Goal: Information Seeking & Learning: Learn about a topic

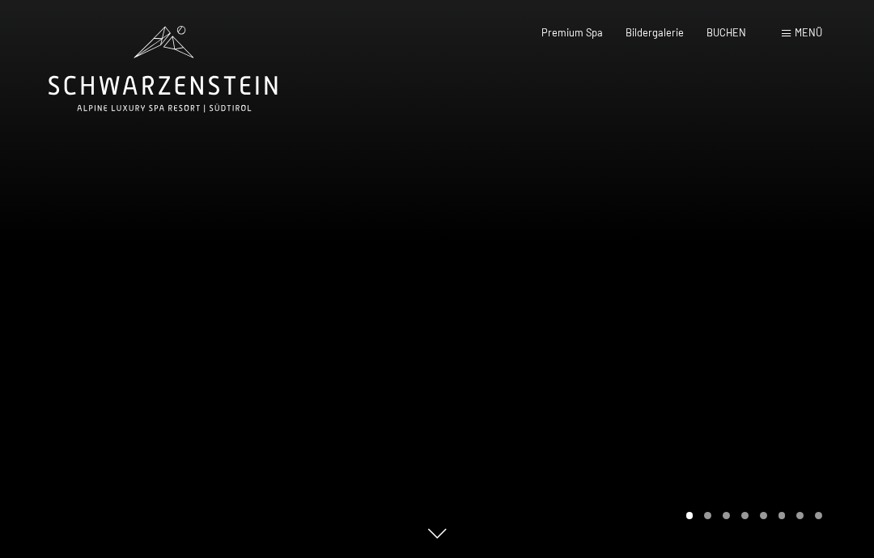
click at [790, 31] on span at bounding box center [786, 33] width 9 height 7
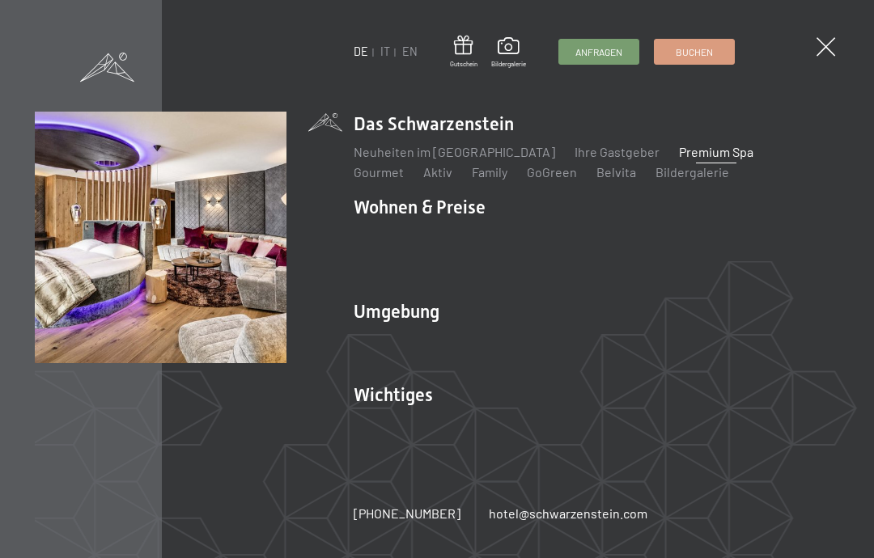
click at [410, 260] on link "Spa Anwendungen" at bounding box center [407, 255] width 107 height 15
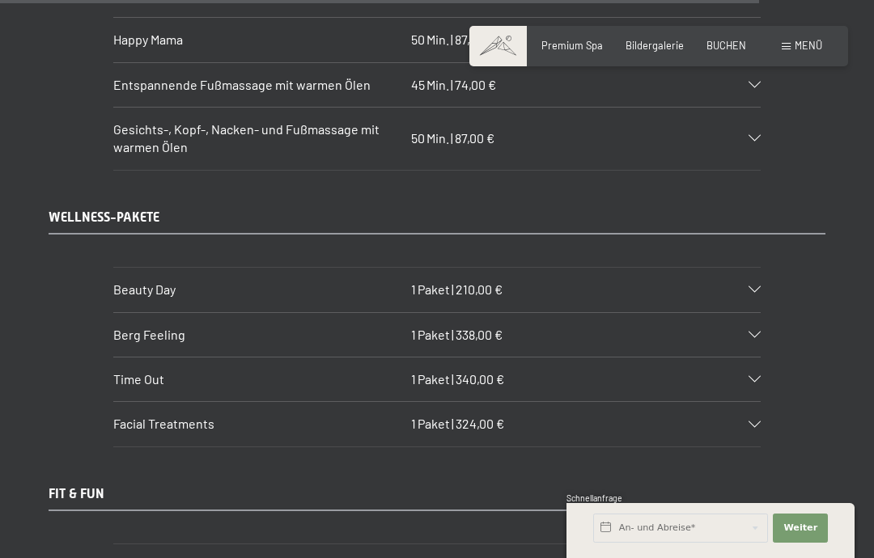
scroll to position [8822, 0]
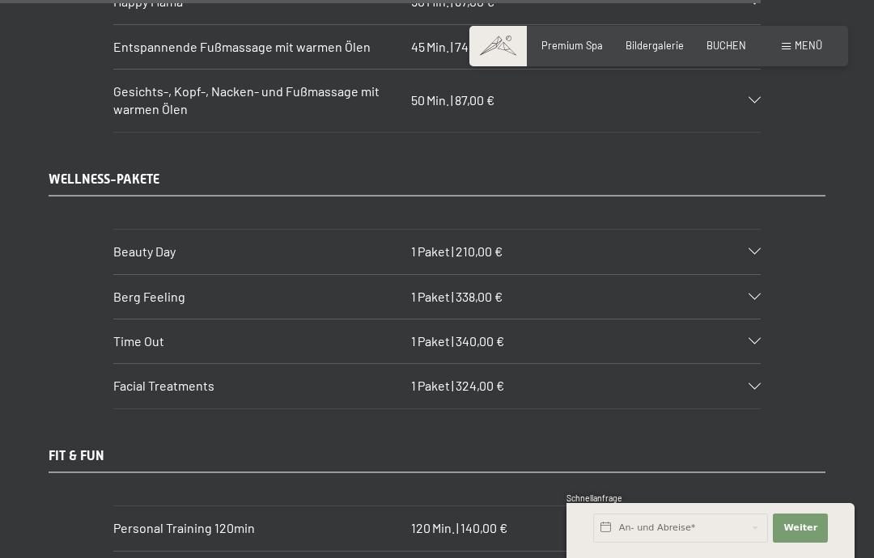
click at [758, 248] on icon at bounding box center [754, 251] width 12 height 6
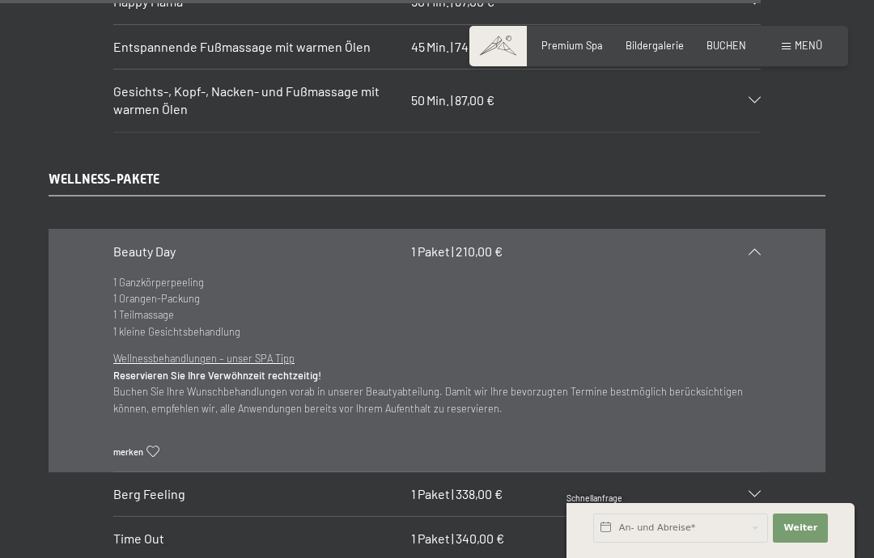
click at [751, 248] on icon at bounding box center [754, 251] width 12 height 6
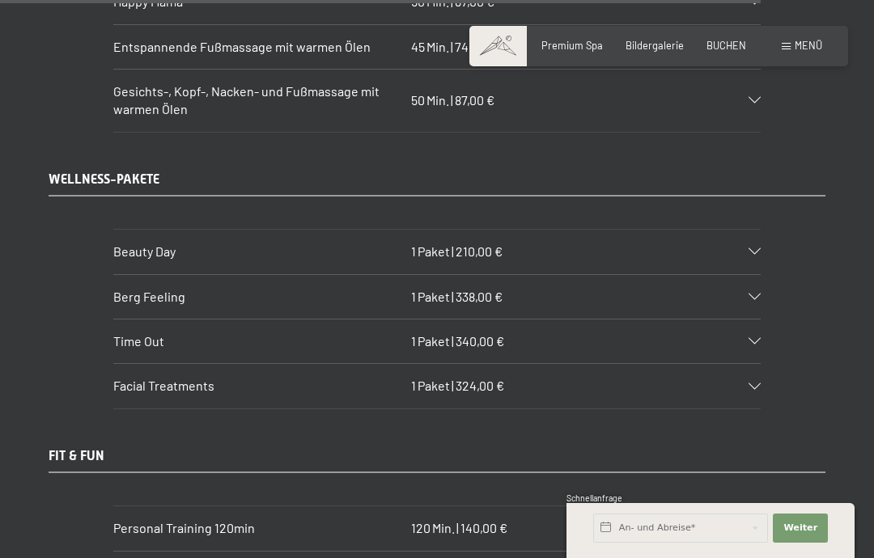
click at [758, 294] on icon at bounding box center [754, 297] width 12 height 6
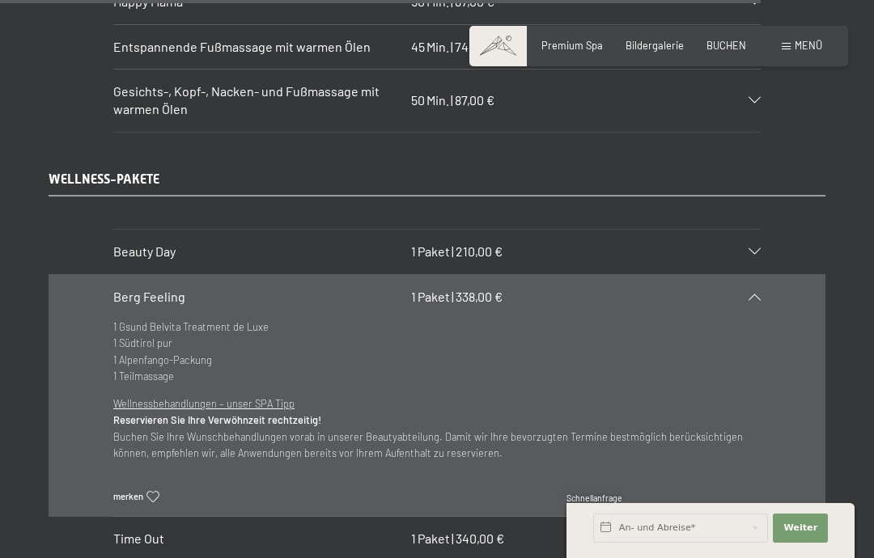
click at [752, 294] on icon at bounding box center [754, 297] width 12 height 6
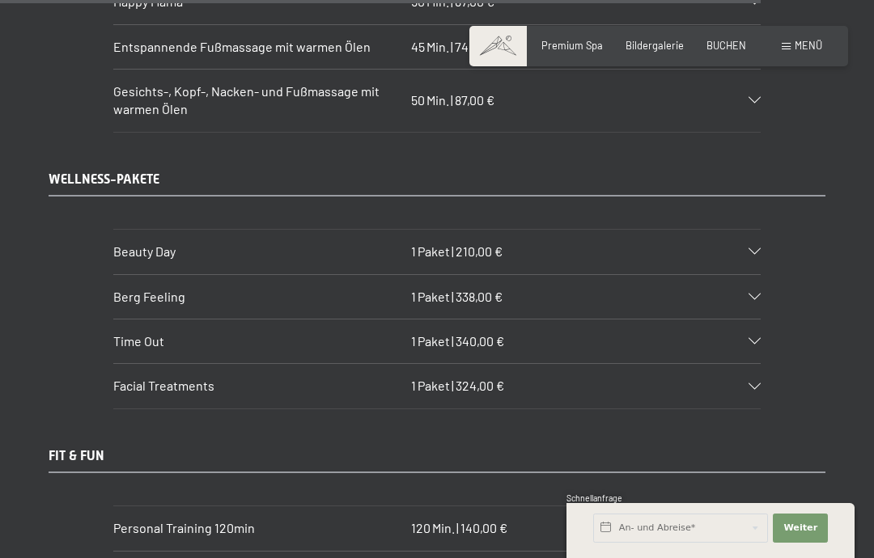
click at [755, 364] on div "Facial Treatments 1 Paket | 324,00 €" at bounding box center [436, 386] width 647 height 44
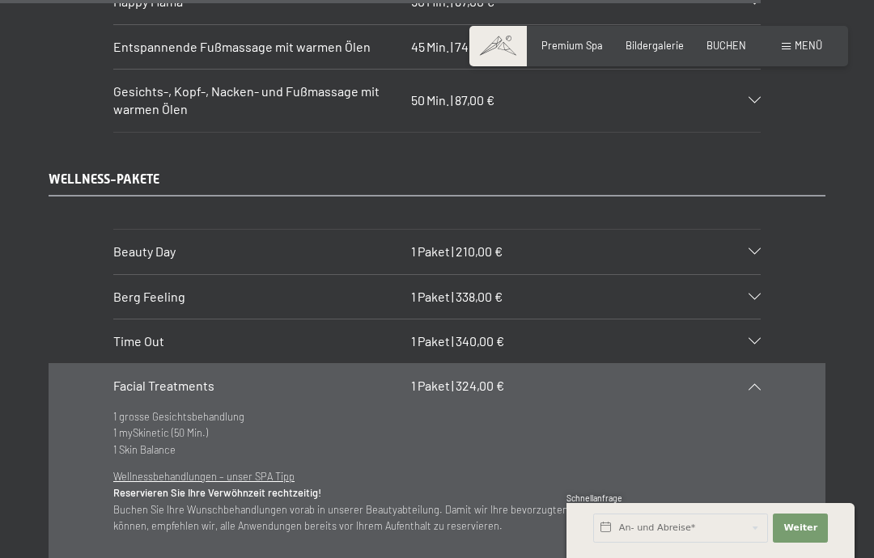
click at [752, 383] on icon at bounding box center [754, 386] width 12 height 6
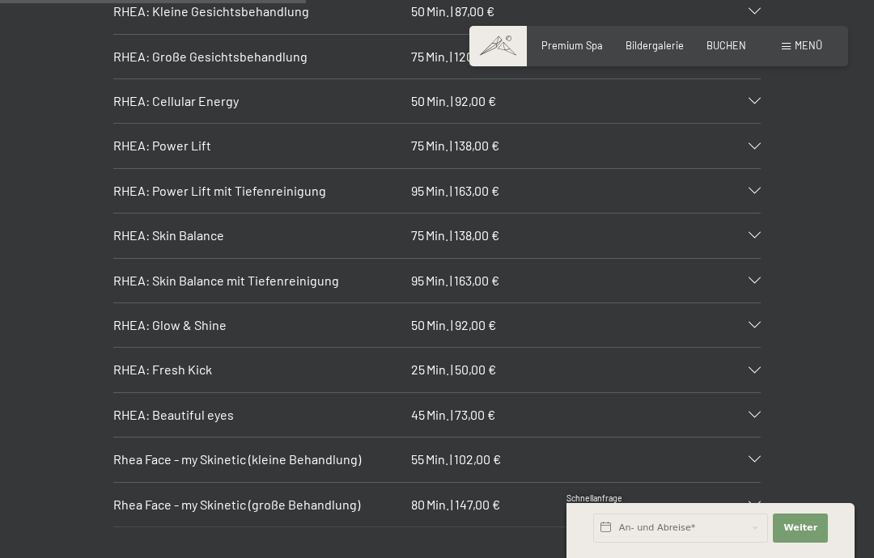
scroll to position [3574, 0]
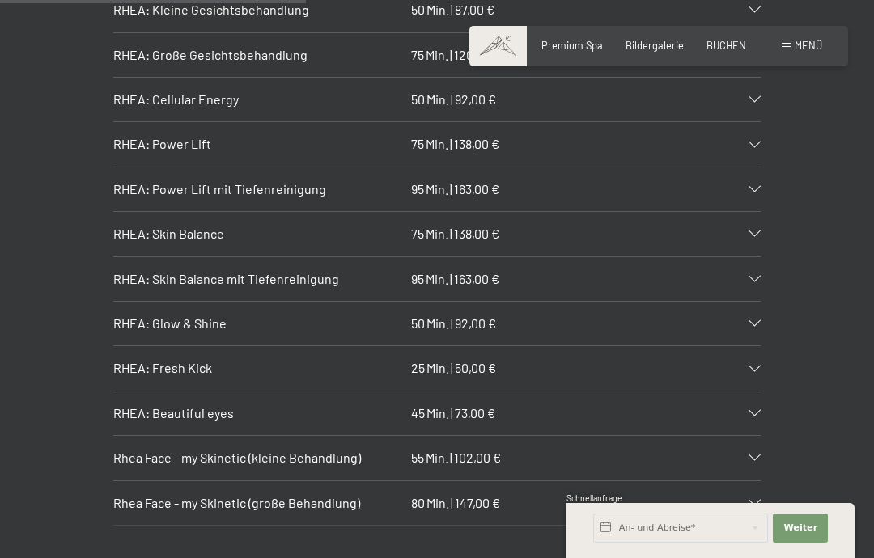
click at [747, 346] on div "RHEA: Fresh Kick 25 Min. | 50,00 €" at bounding box center [436, 368] width 647 height 44
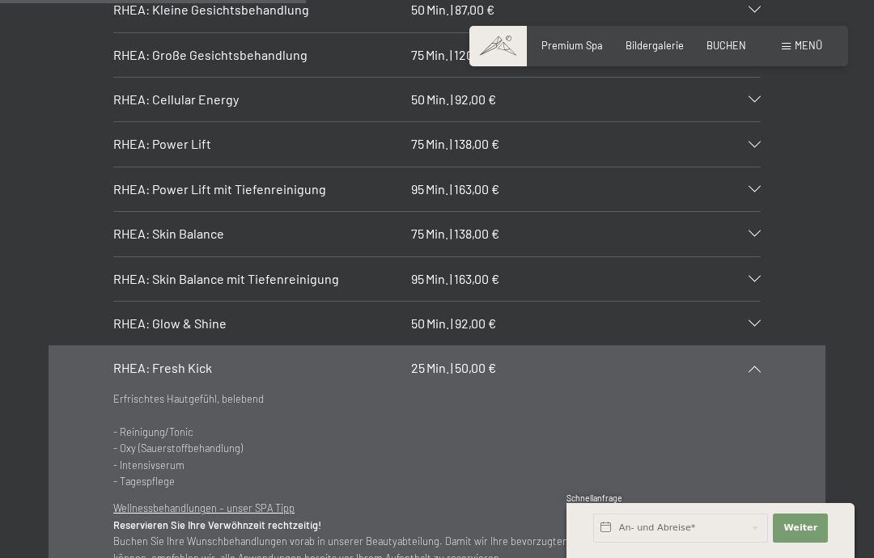
click at [760, 366] on icon at bounding box center [754, 369] width 12 height 6
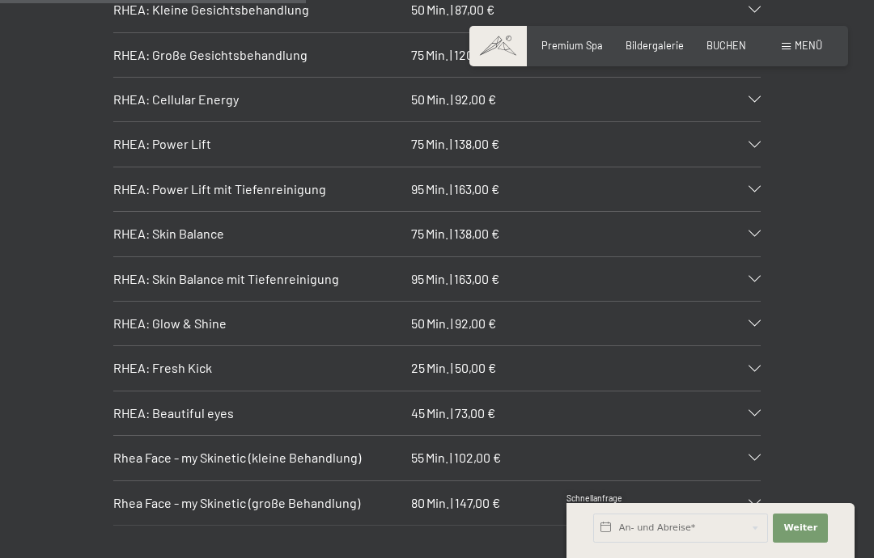
click at [183, 360] on span "RHEA: Fresh Kick" at bounding box center [162, 367] width 99 height 15
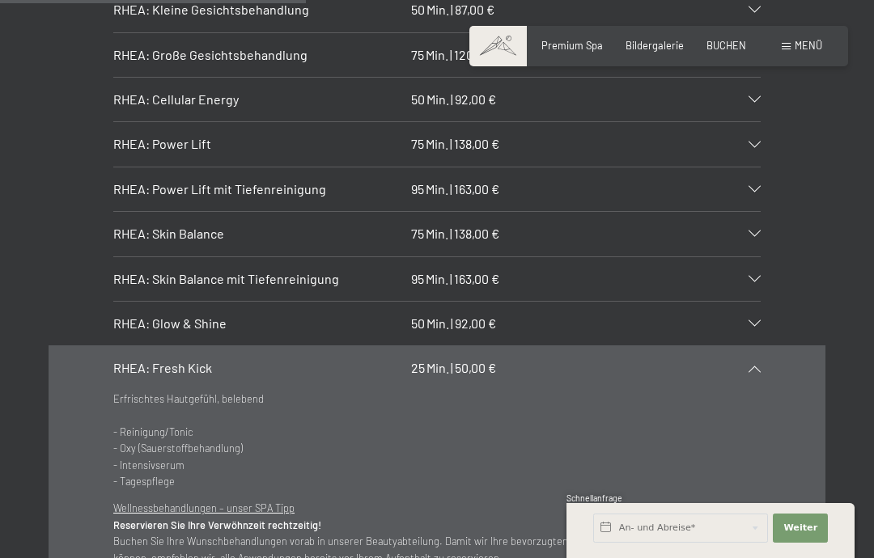
copy div "RHEA: Fresh Kick 25 Min. | 50,00 €"
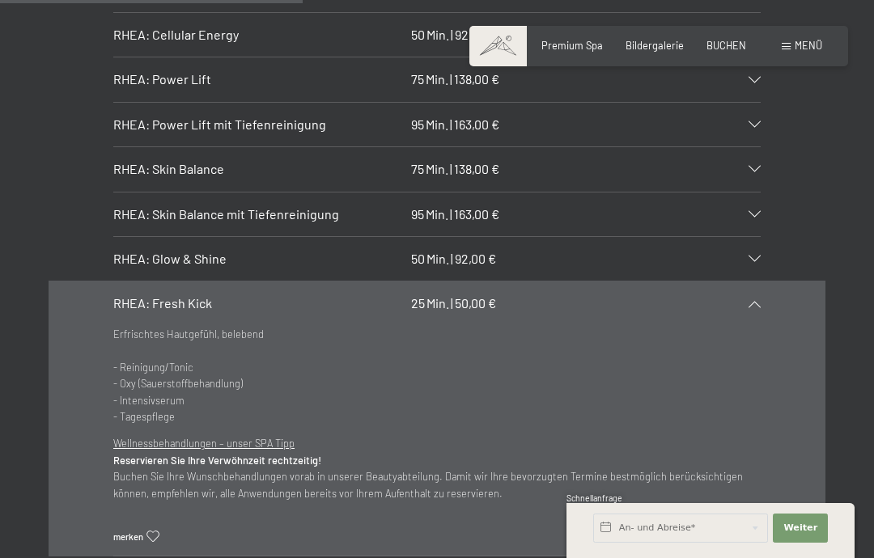
click at [757, 301] on icon at bounding box center [754, 304] width 12 height 6
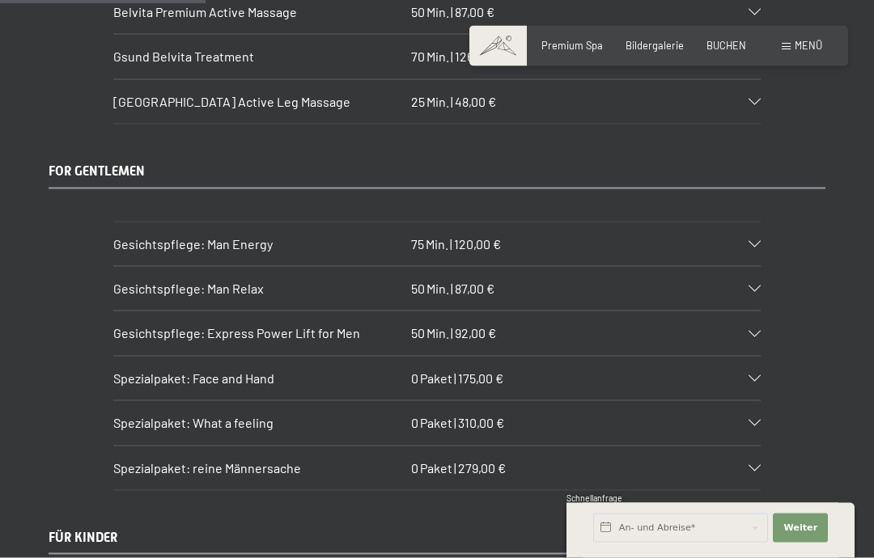
scroll to position [2417, 0]
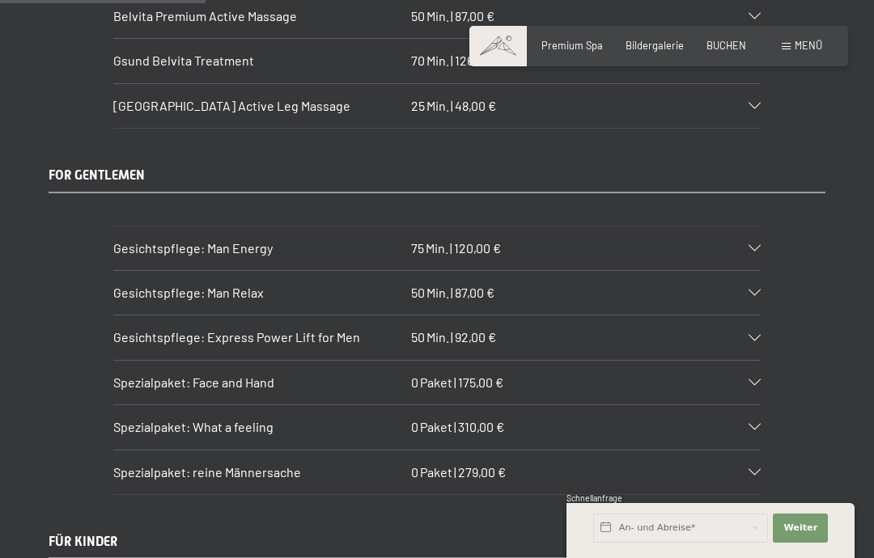
click at [757, 424] on icon at bounding box center [754, 427] width 12 height 6
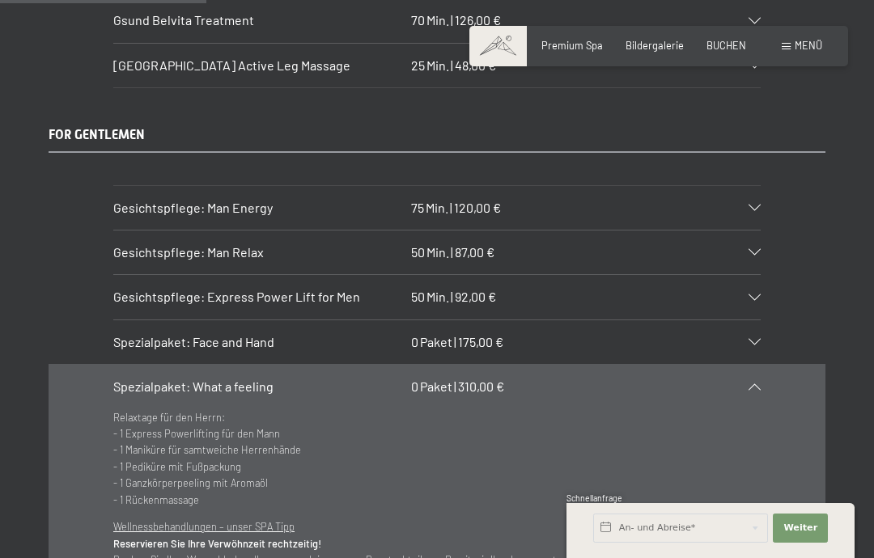
scroll to position [2465, 0]
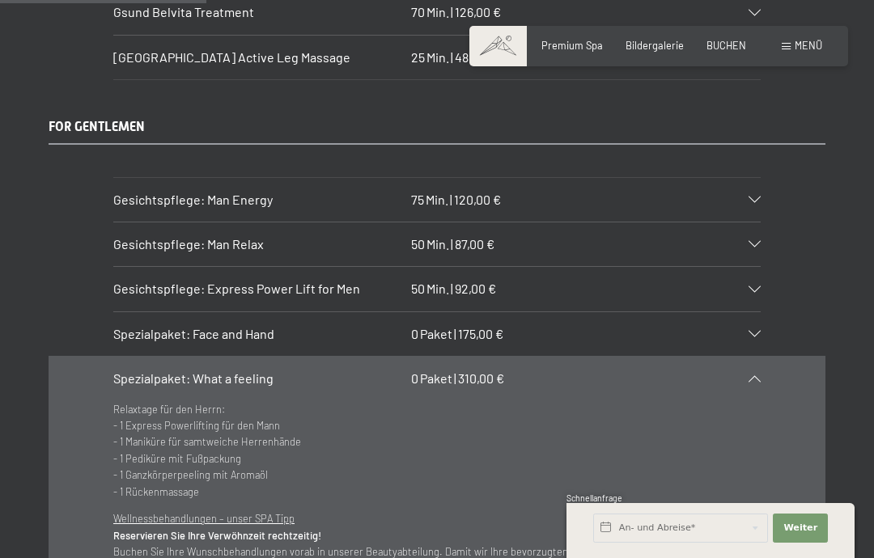
click at [750, 375] on icon at bounding box center [754, 378] width 12 height 6
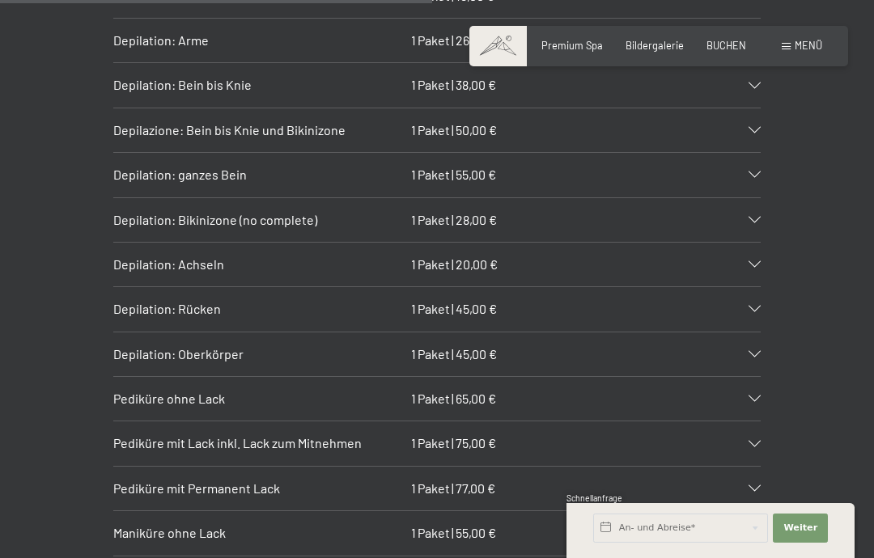
scroll to position [5053, 0]
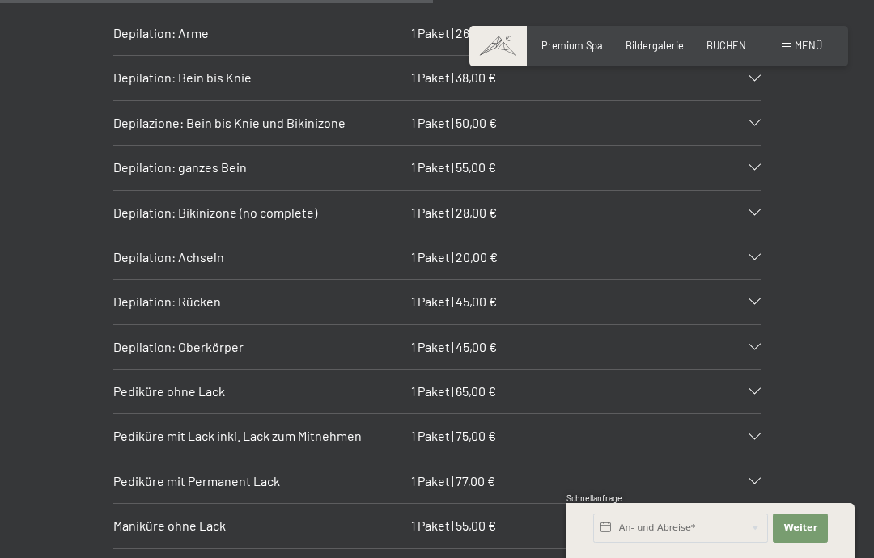
copy div "Pediküre ohne Lack 1 Paket | 65,00 €"
